Goal: Find specific page/section: Find specific page/section

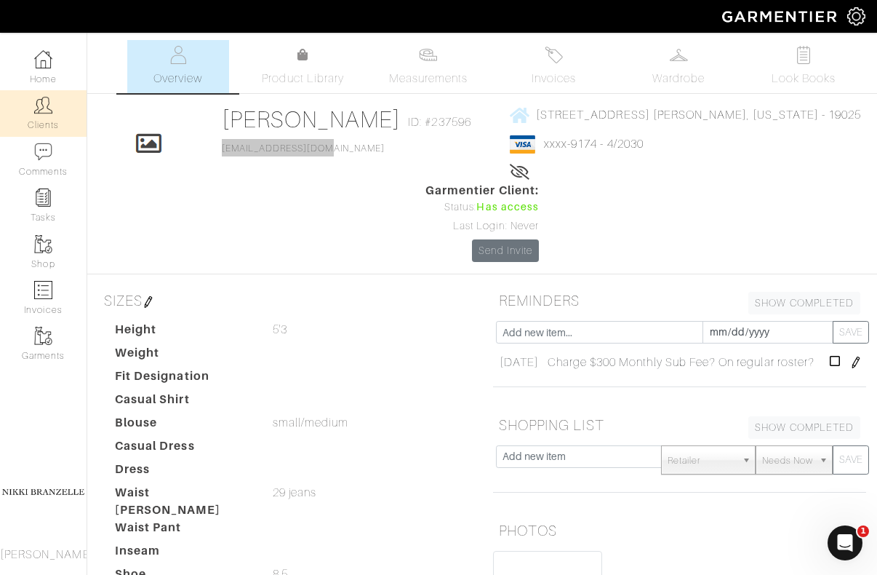
click at [39, 107] on img at bounding box center [43, 105] width 18 height 18
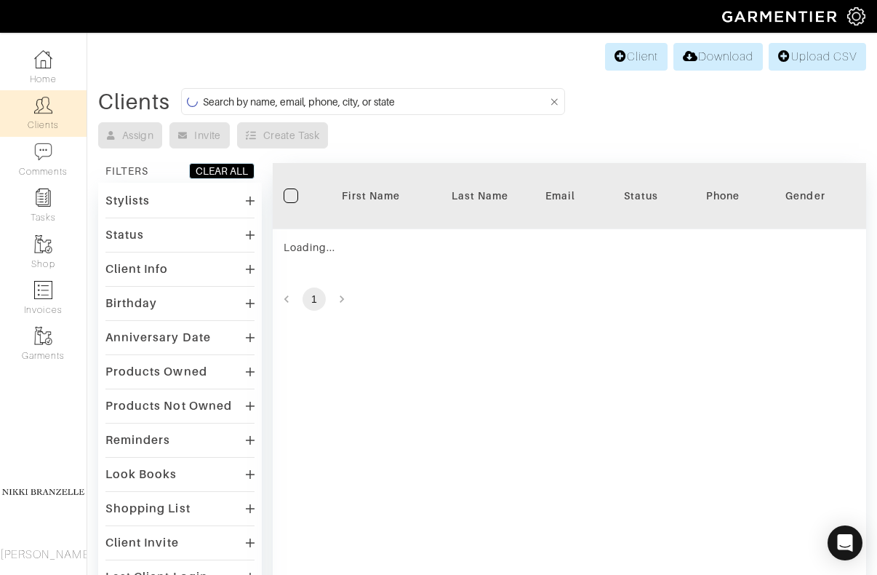
click at [216, 100] on input at bounding box center [375, 101] width 345 height 18
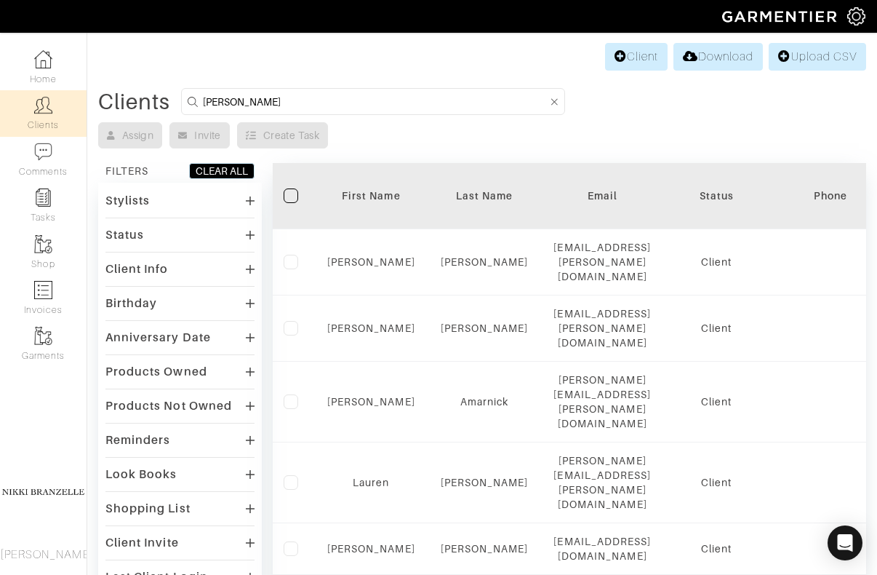
type input "stephanie"
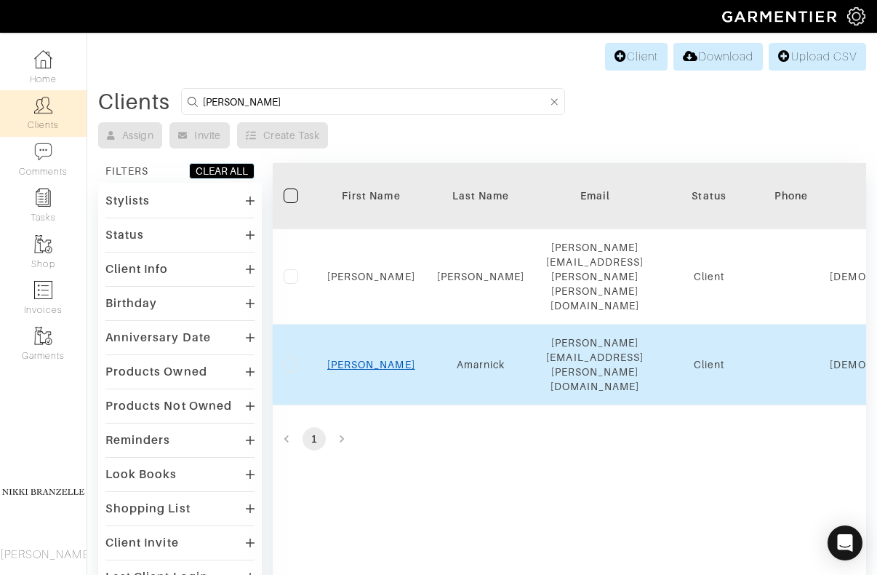
click at [386, 359] on link "Stephanie" at bounding box center [371, 365] width 88 height 12
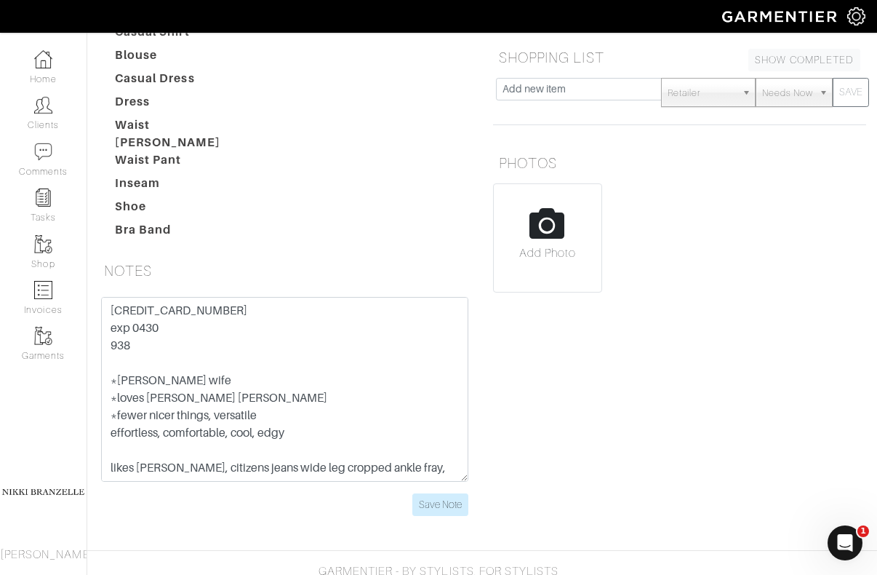
scroll to position [369, 0]
